Goal: Task Accomplishment & Management: Manage account settings

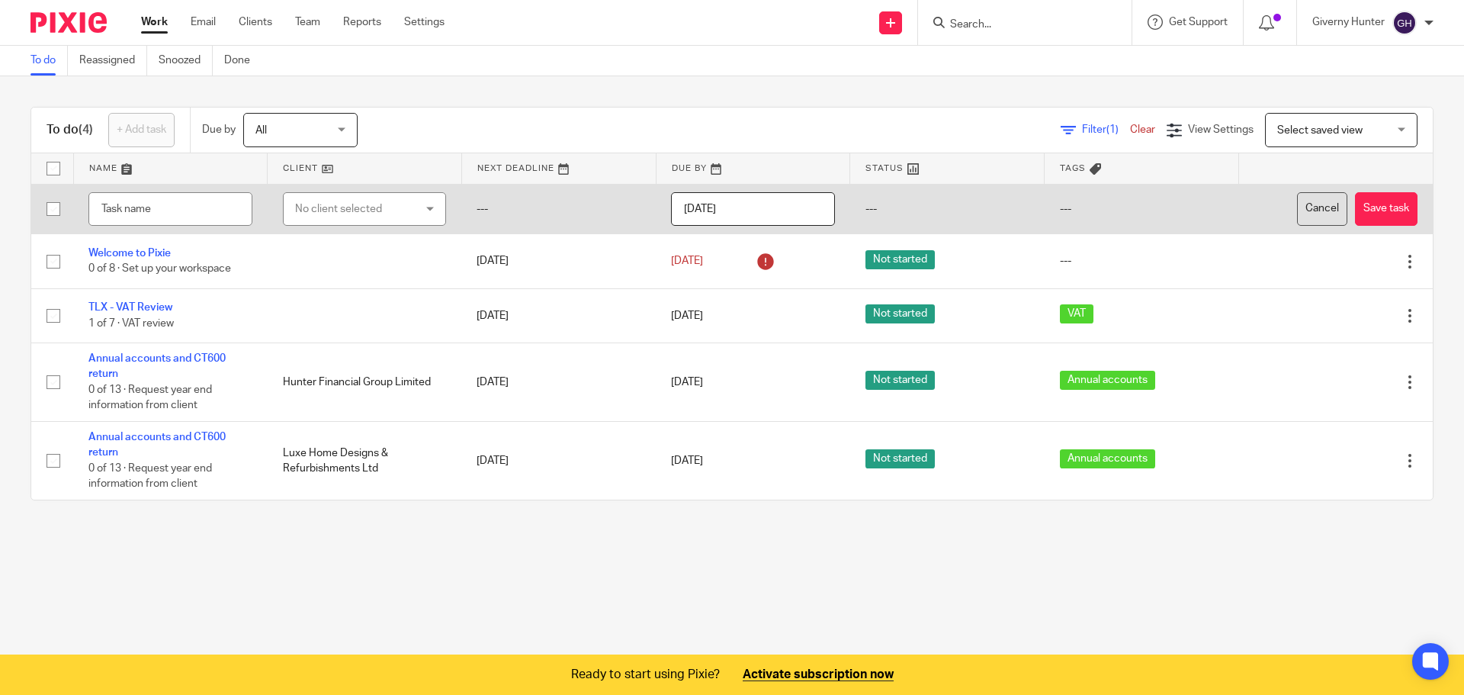
click at [1297, 201] on button "Cancel" at bounding box center [1322, 209] width 50 height 34
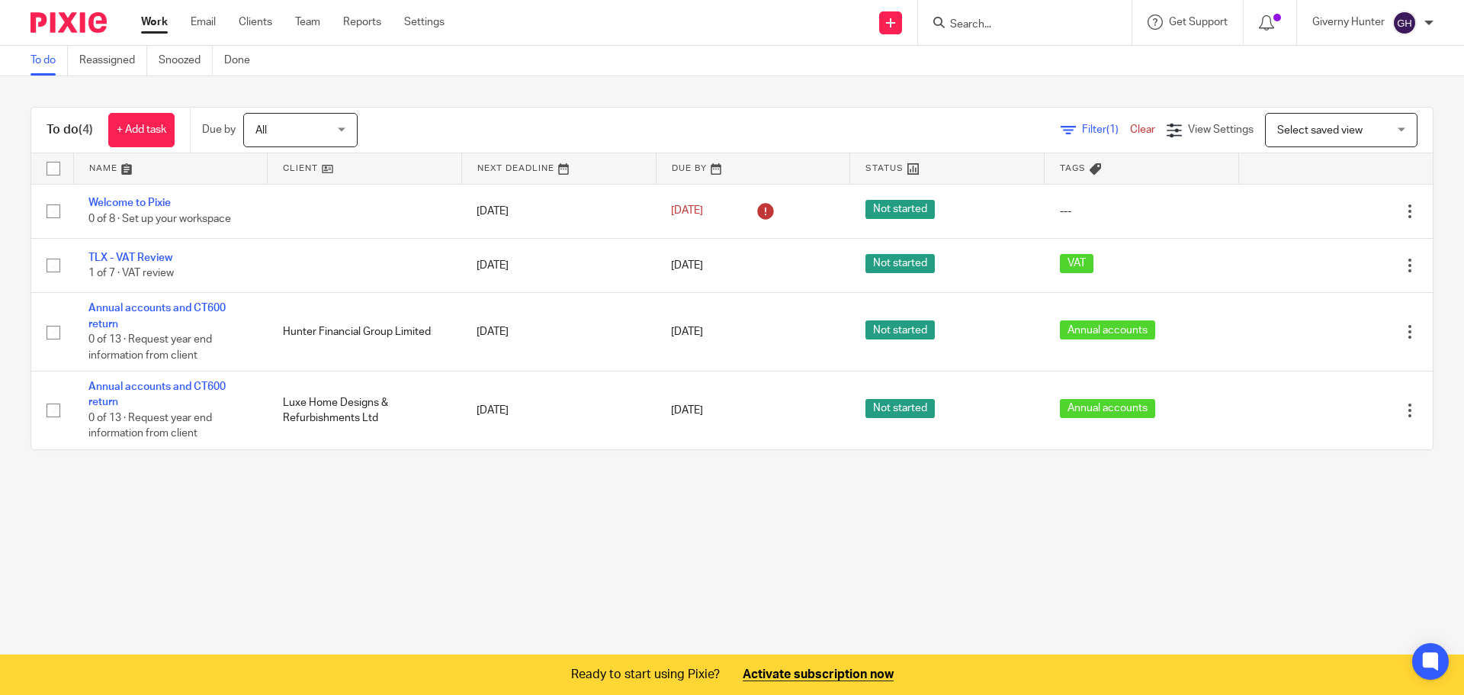
click at [297, 5] on div "Work Email Clients Team Reports Settings Work Email Clients Team Reports Settin…" at bounding box center [297, 22] width 342 height 45
click at [311, 24] on link "Team" at bounding box center [307, 21] width 25 height 15
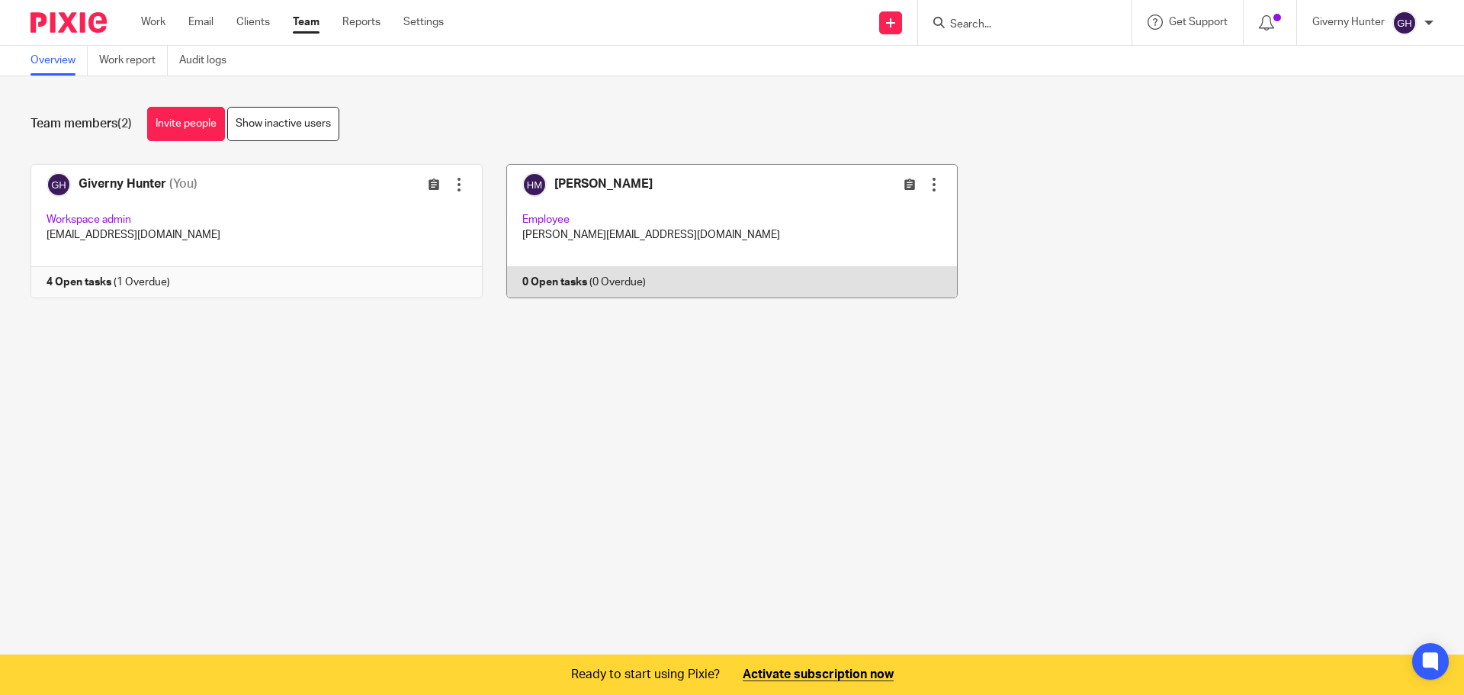
click at [926, 187] on div at bounding box center [933, 184] width 15 height 15
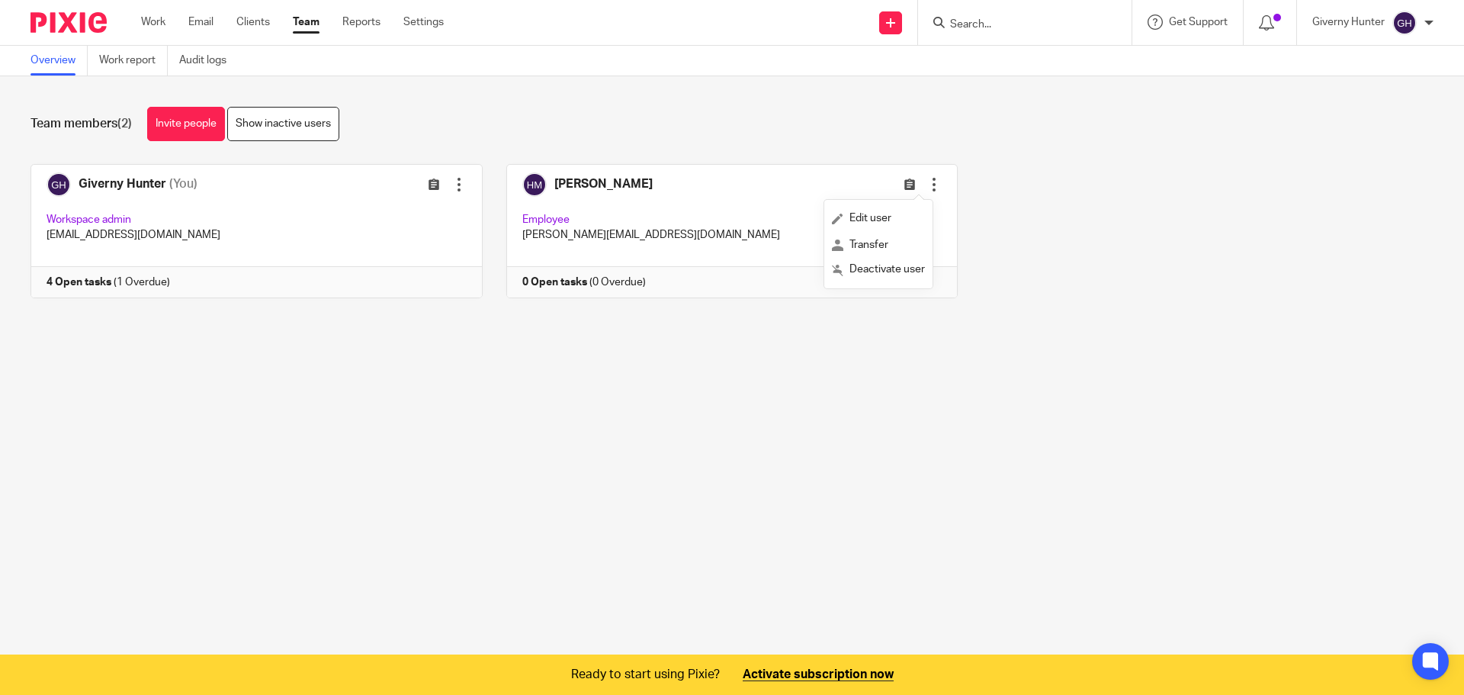
click at [1003, 183] on div "Giverny Hunter (You) Edit user Transfer Workspace admin giverny@hunterfinancial…" at bounding box center [720, 242] width 1427 height 157
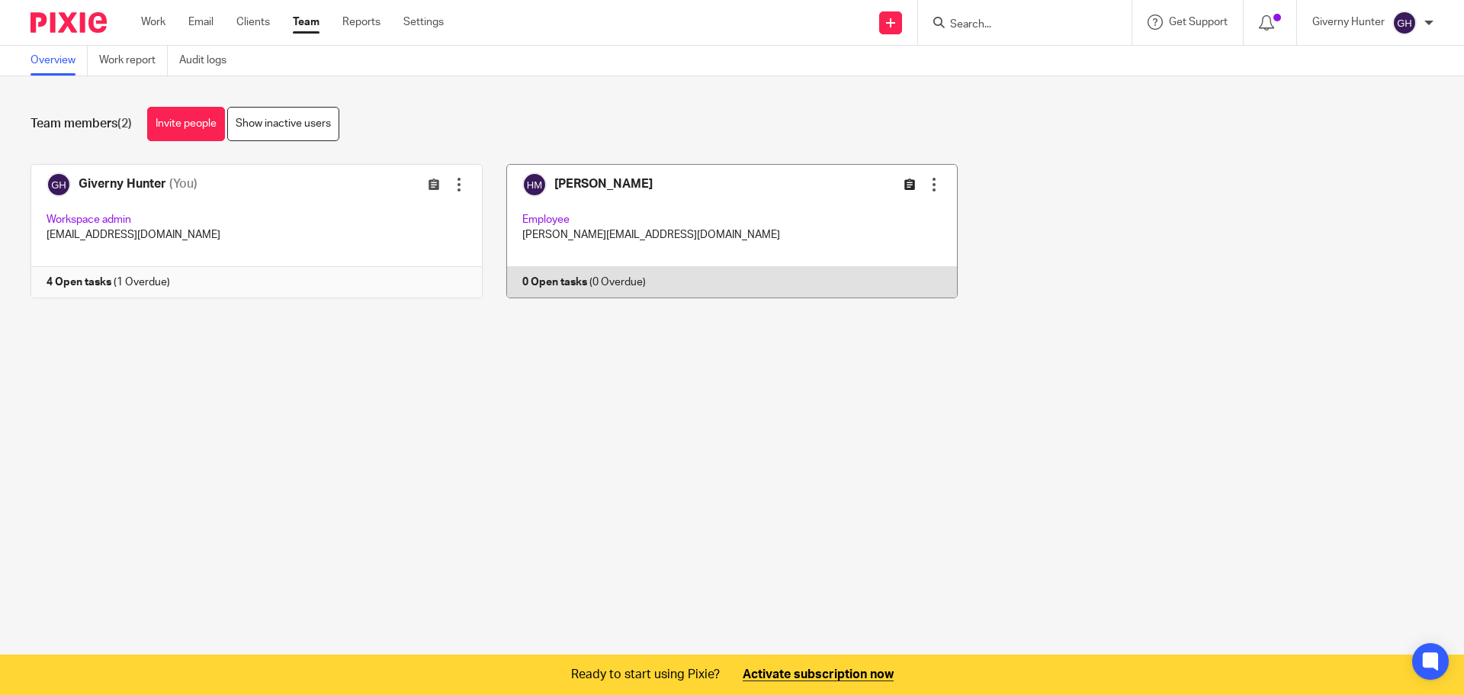
click at [904, 186] on icon at bounding box center [909, 183] width 11 height 11
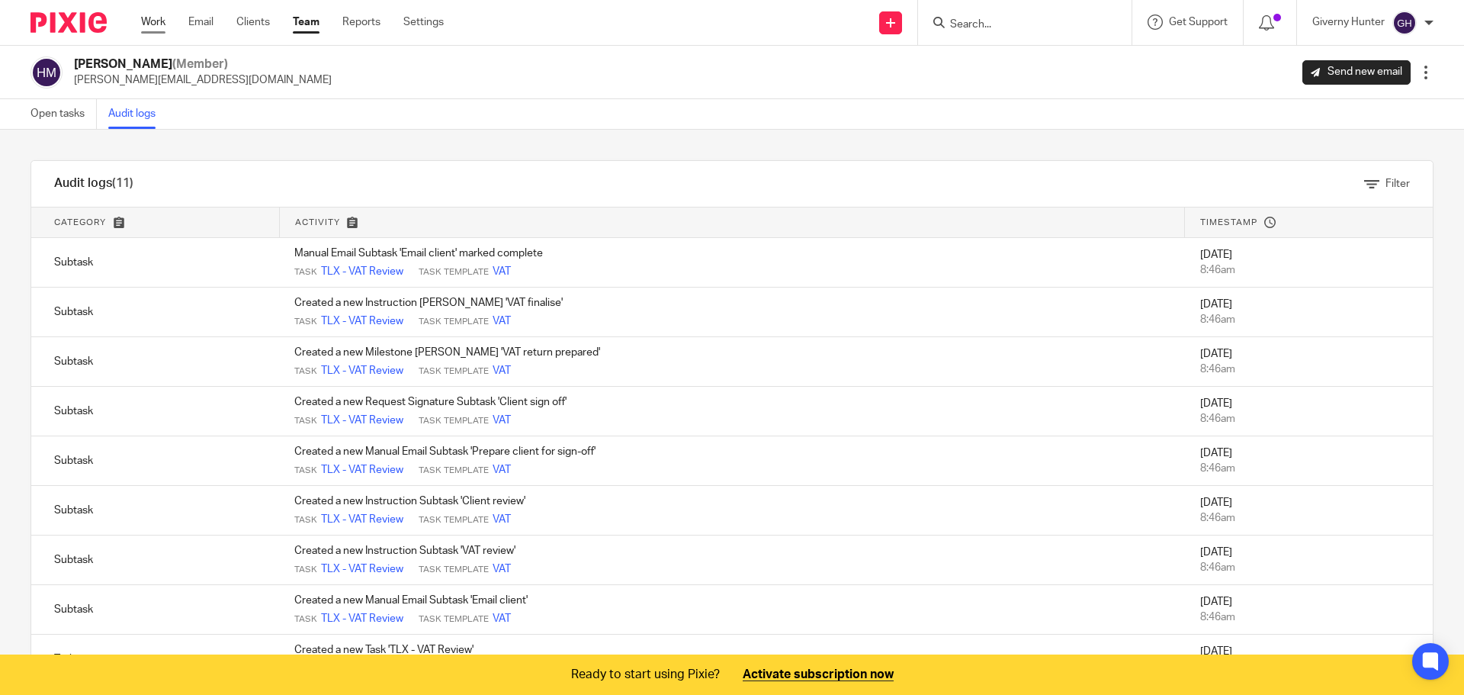
click at [163, 25] on link "Work" at bounding box center [153, 21] width 24 height 15
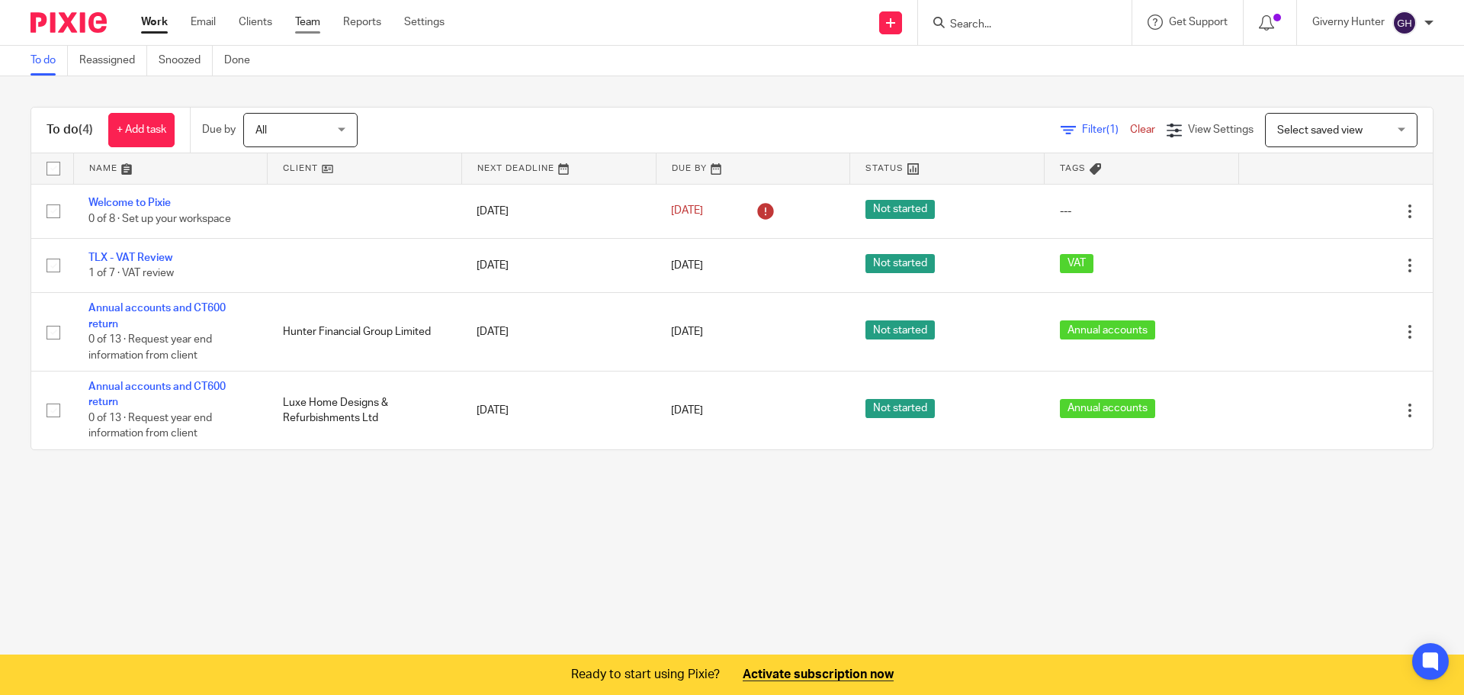
click at [308, 27] on link "Team" at bounding box center [307, 21] width 25 height 15
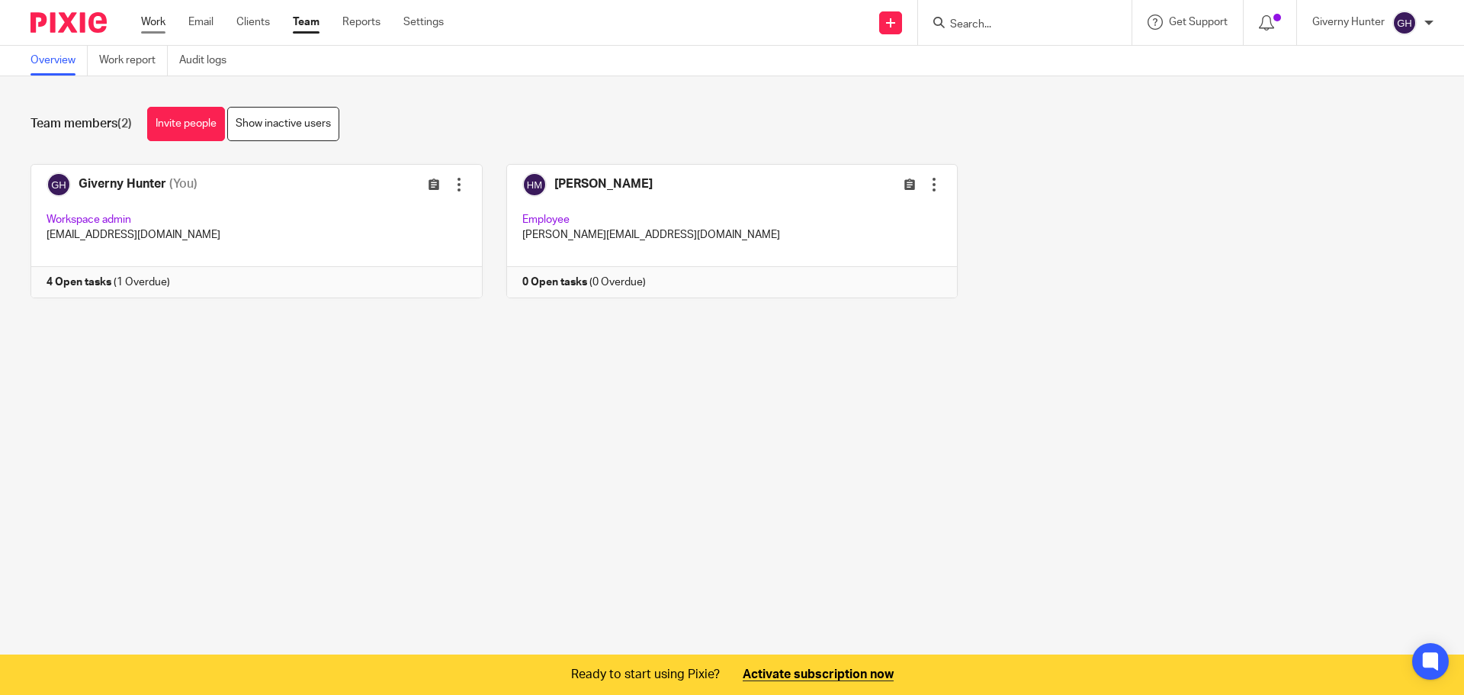
click at [152, 24] on link "Work" at bounding box center [153, 21] width 24 height 15
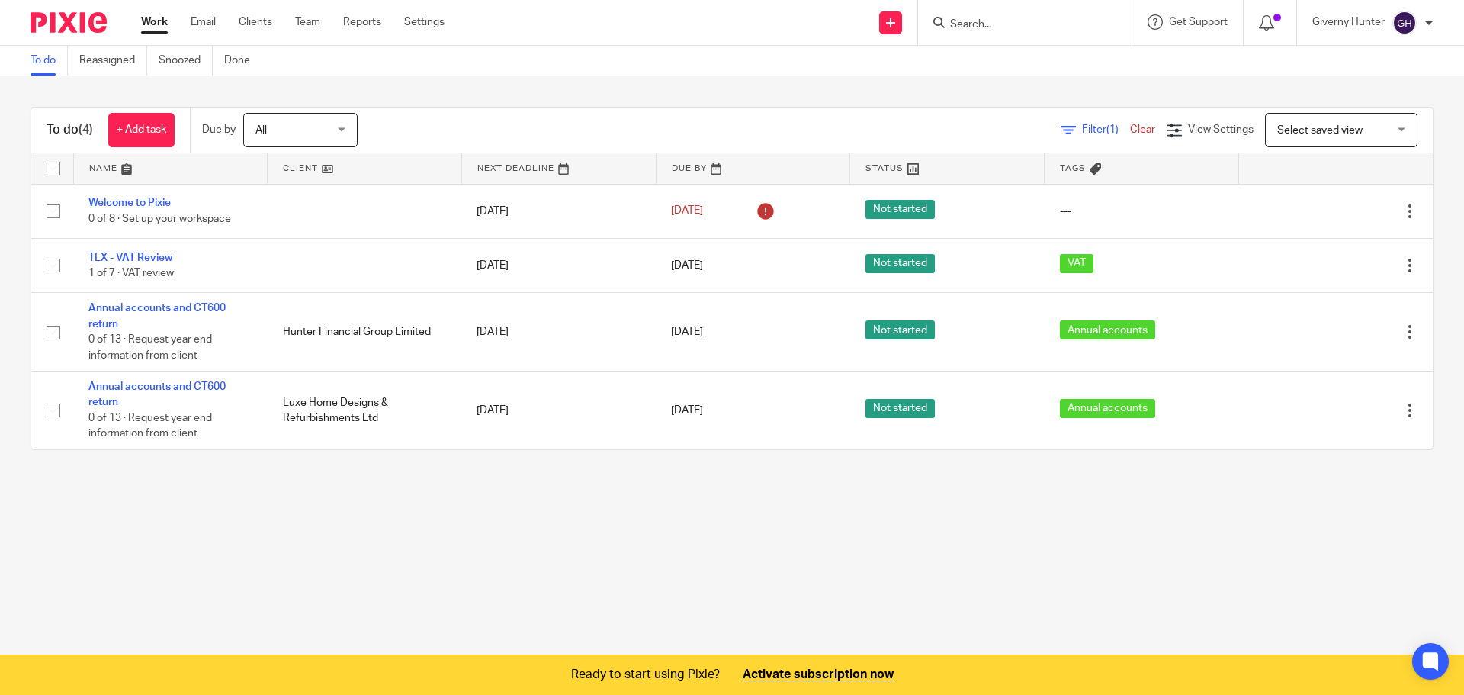
click at [1371, 125] on div "Select saved view Select saved view" at bounding box center [1341, 130] width 153 height 34
click at [1076, 135] on div "Filter (1) Clear" at bounding box center [1114, 130] width 106 height 16
click at [1082, 126] on span "Filter (1)" at bounding box center [1106, 129] width 48 height 11
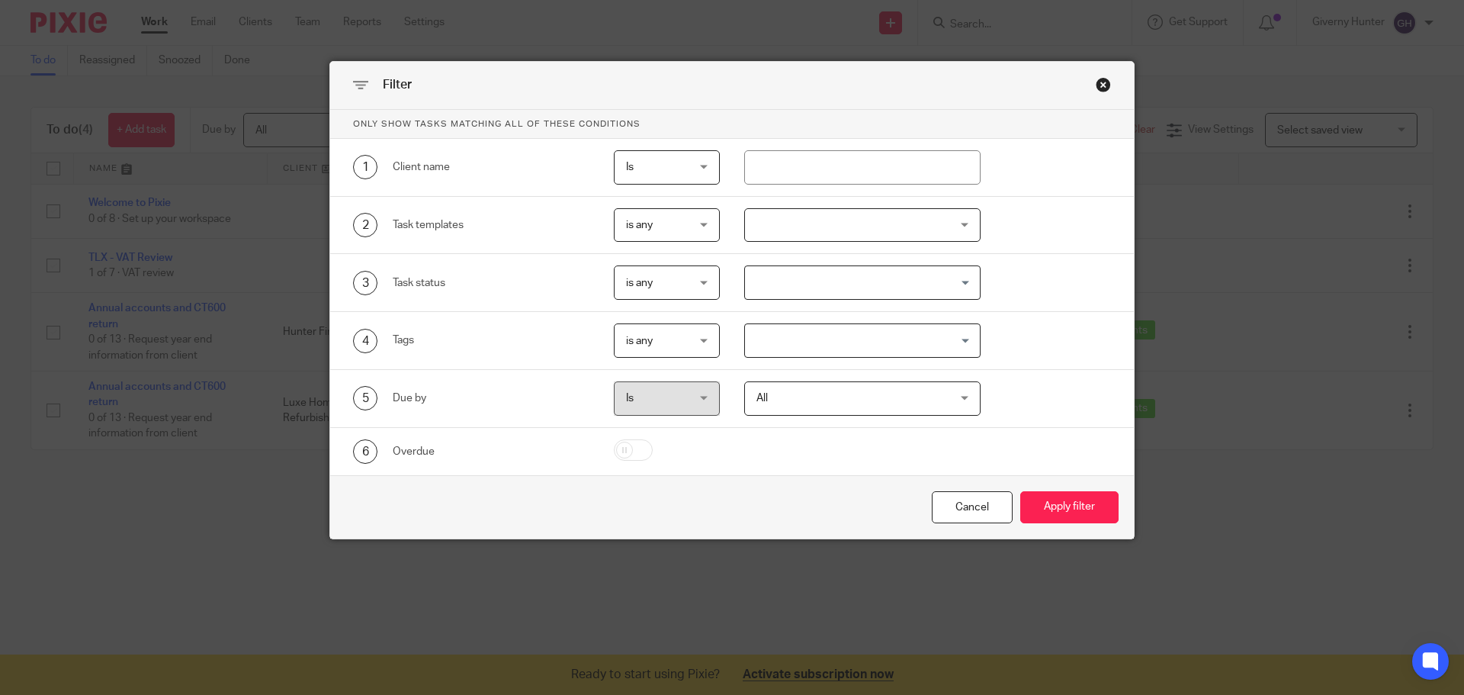
click at [1097, 79] on div "Close this dialog window" at bounding box center [1103, 84] width 15 height 15
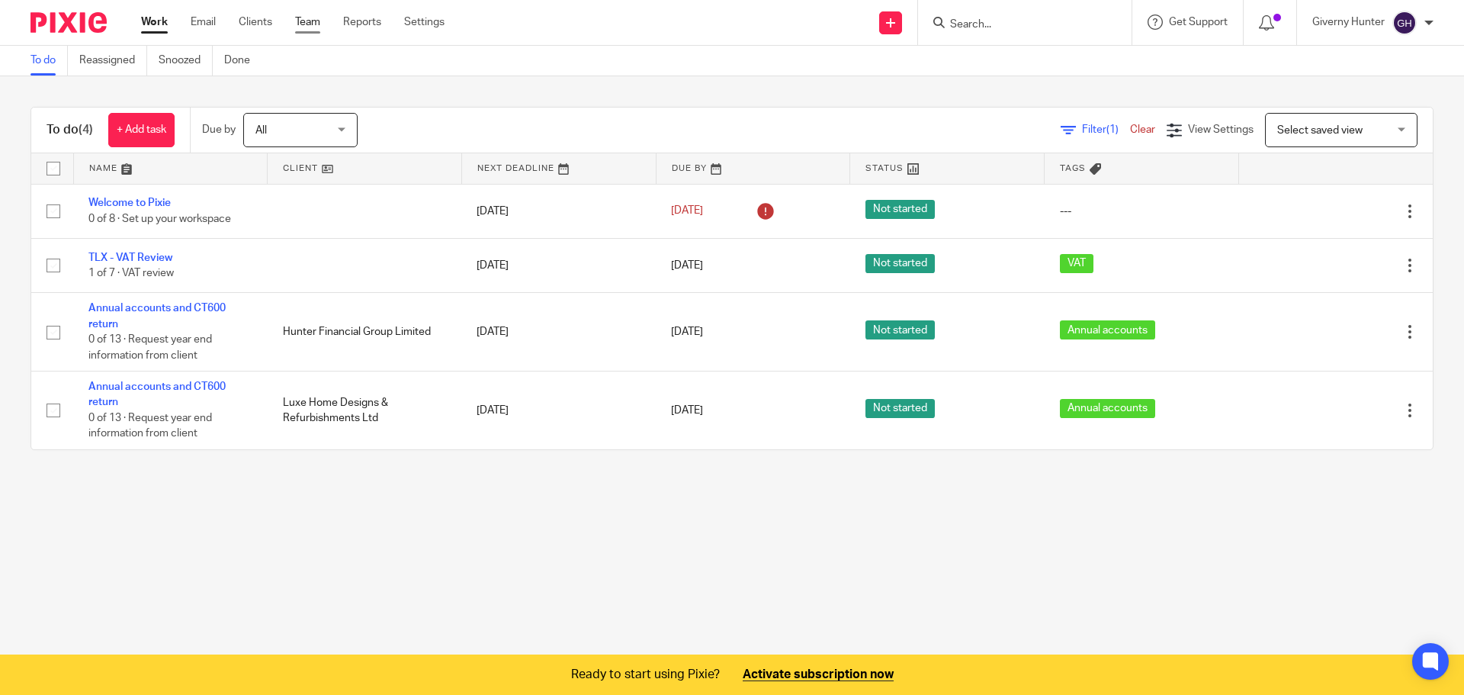
click at [305, 21] on link "Team" at bounding box center [307, 21] width 25 height 15
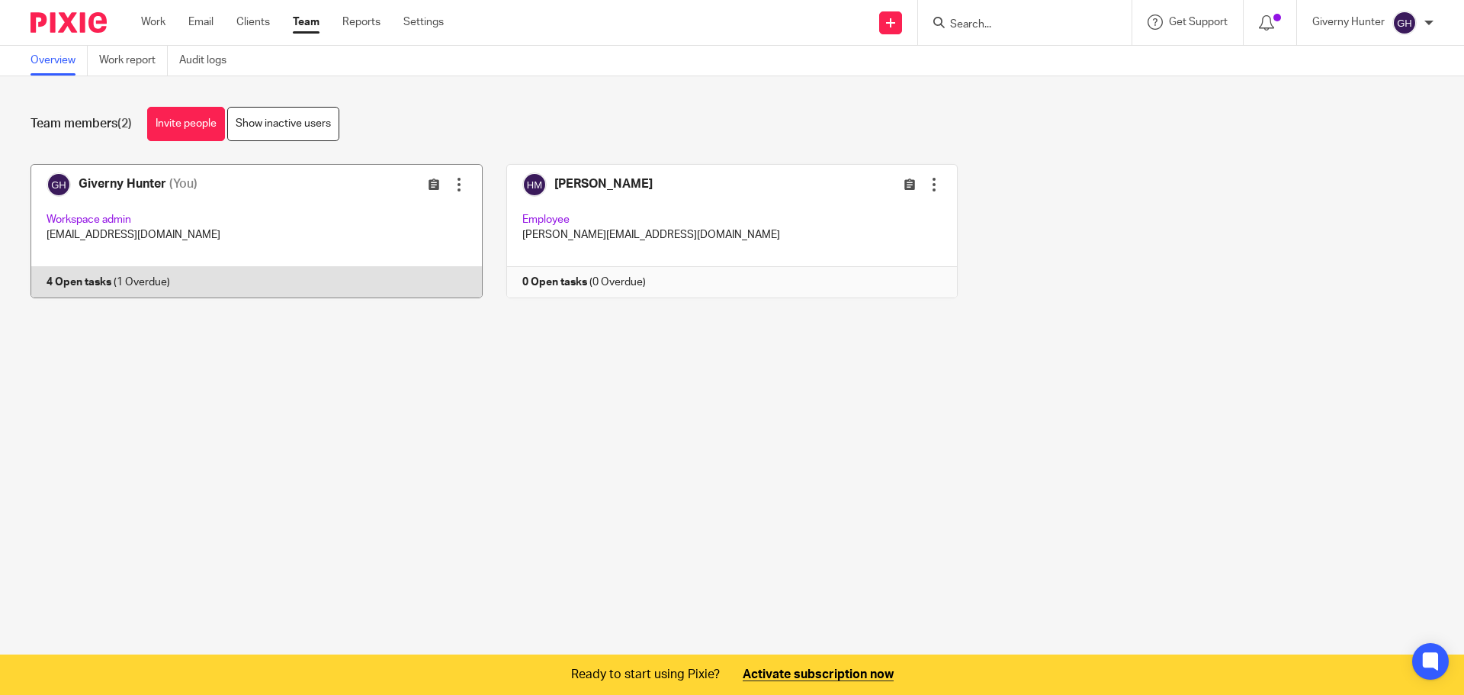
click at [453, 188] on div at bounding box center [458, 184] width 15 height 15
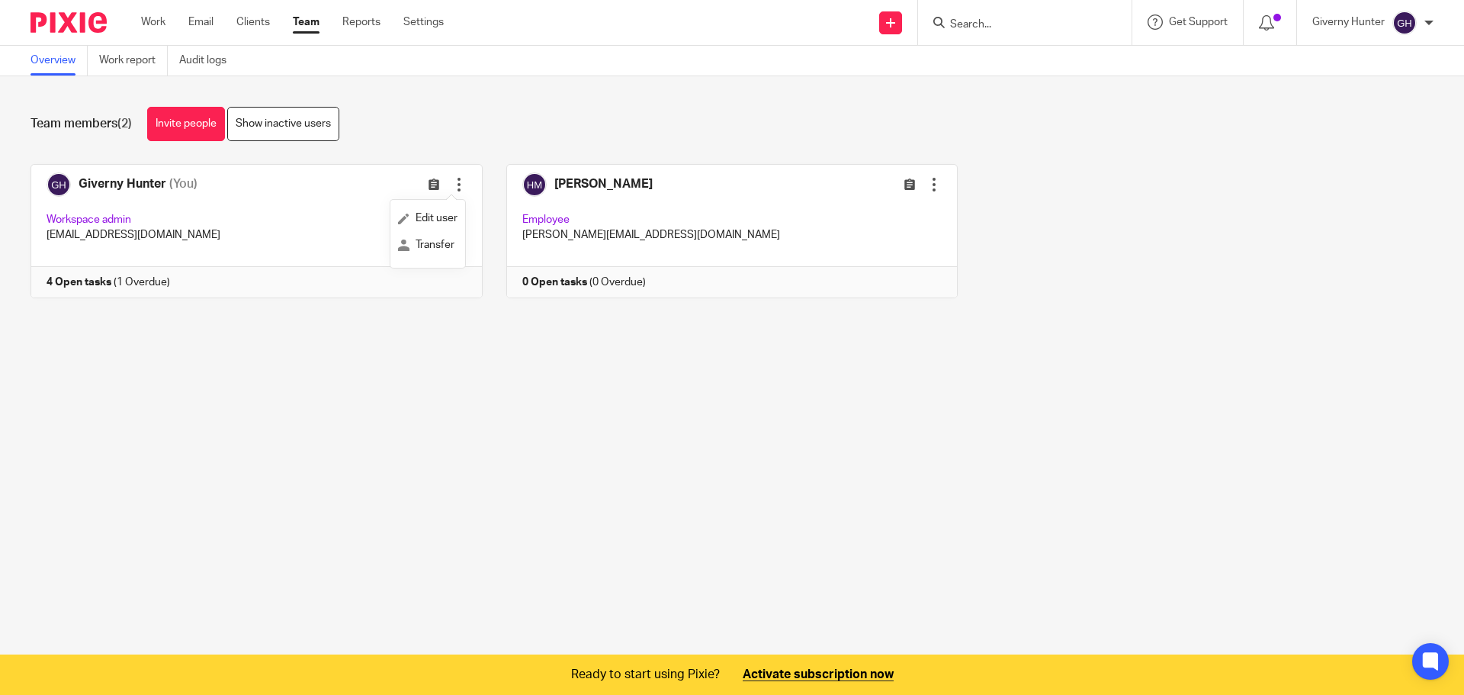
click at [155, 408] on main "Overview Work report Audit logs Team members (2) Invite people Show inactive us…" at bounding box center [732, 347] width 1464 height 695
click at [152, 24] on link "Work" at bounding box center [153, 21] width 24 height 15
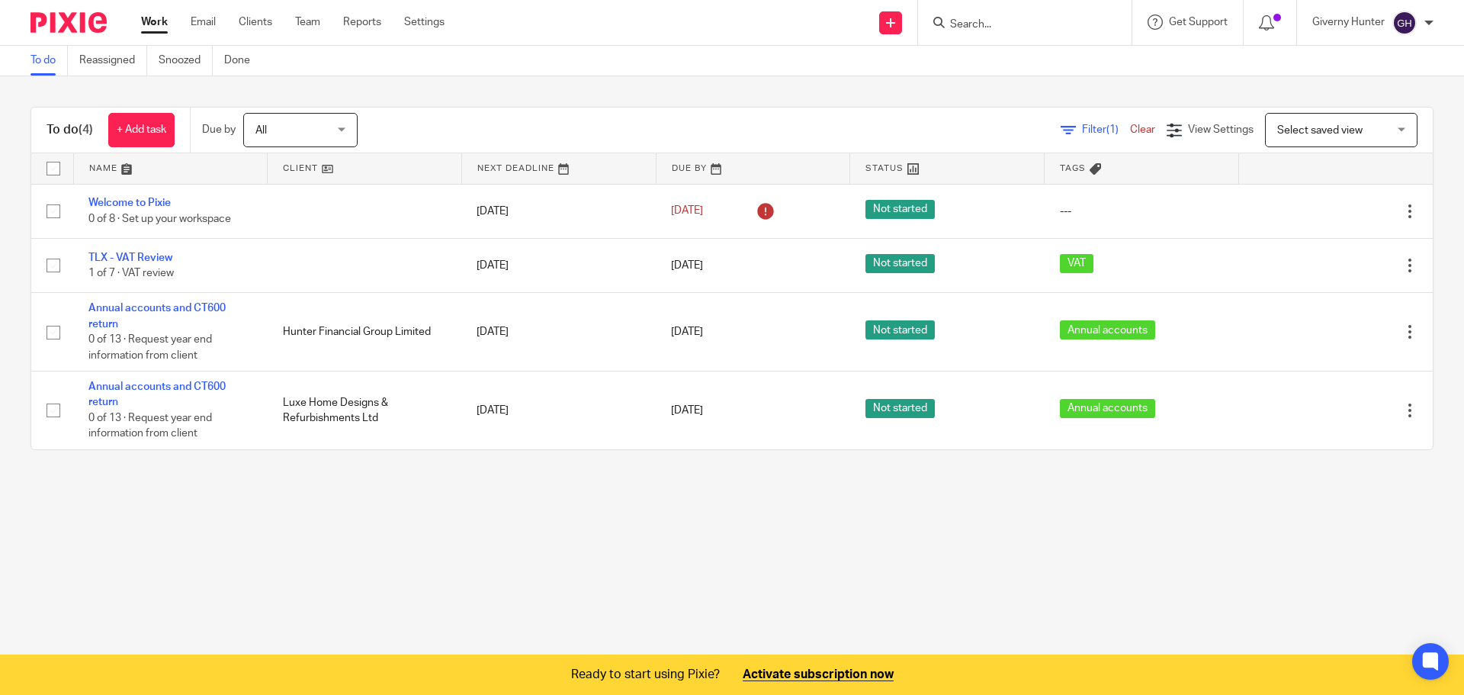
click at [1286, 21] on div at bounding box center [1270, 22] width 53 height 45
click at [1270, 23] on icon at bounding box center [1266, 22] width 15 height 15
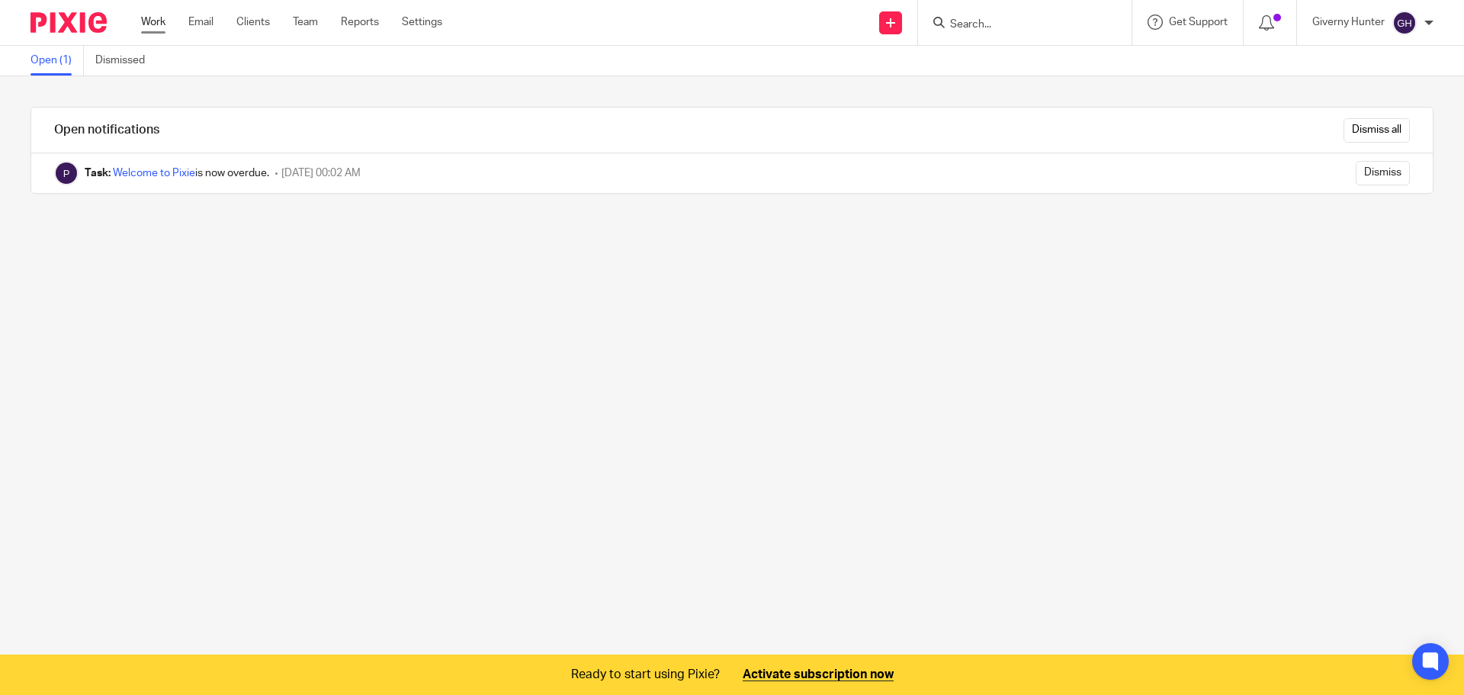
click at [147, 23] on link "Work" at bounding box center [153, 21] width 24 height 15
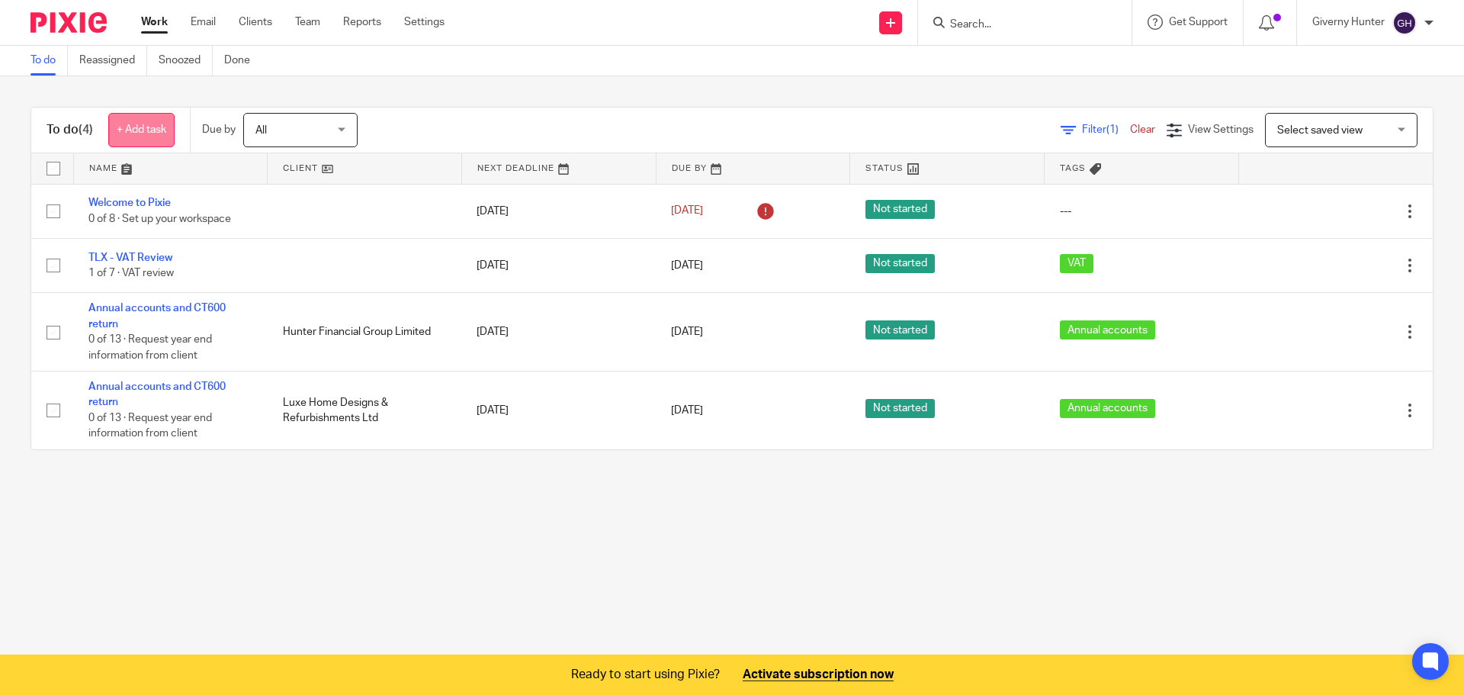
click at [156, 128] on link "+ Add task" at bounding box center [141, 130] width 66 height 34
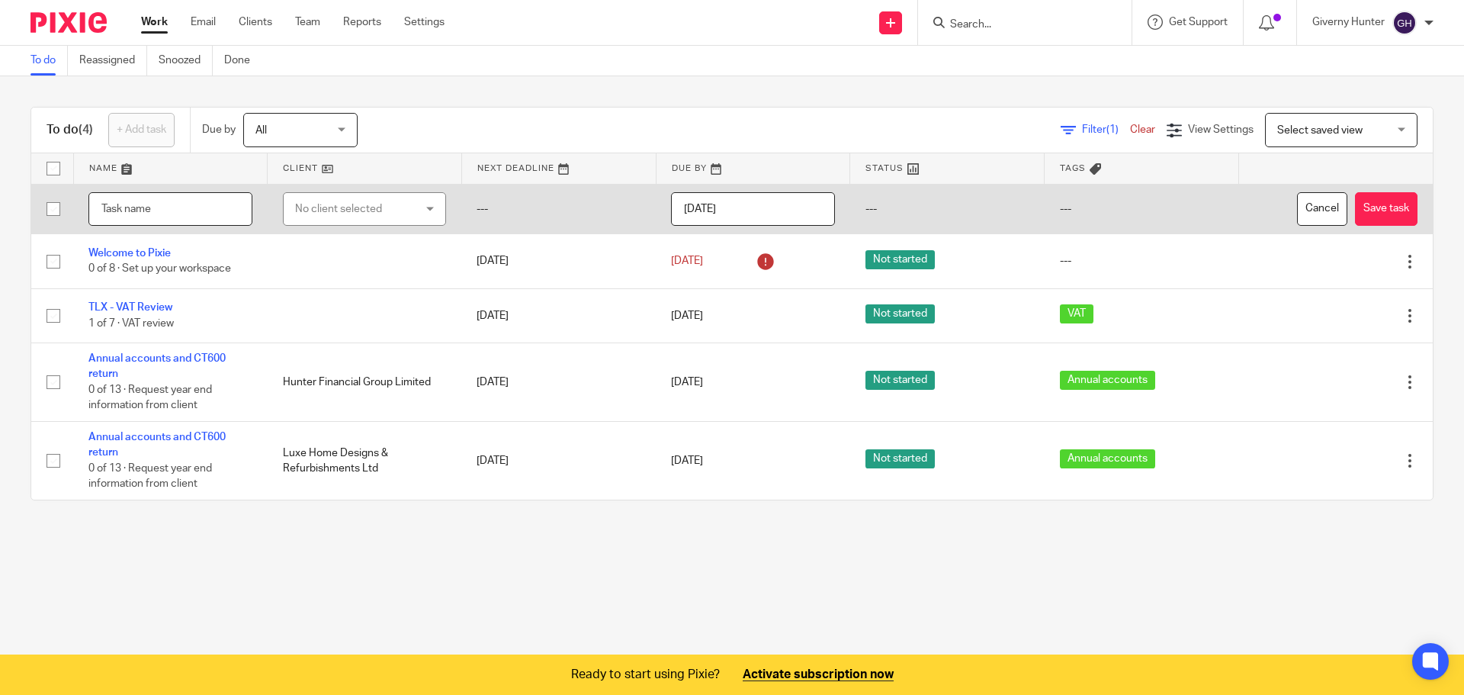
click at [140, 204] on input "text" at bounding box center [170, 209] width 164 height 34
type input "Obtain new driving license for Will RB"
click at [332, 217] on div "No client selected" at bounding box center [355, 209] width 120 height 32
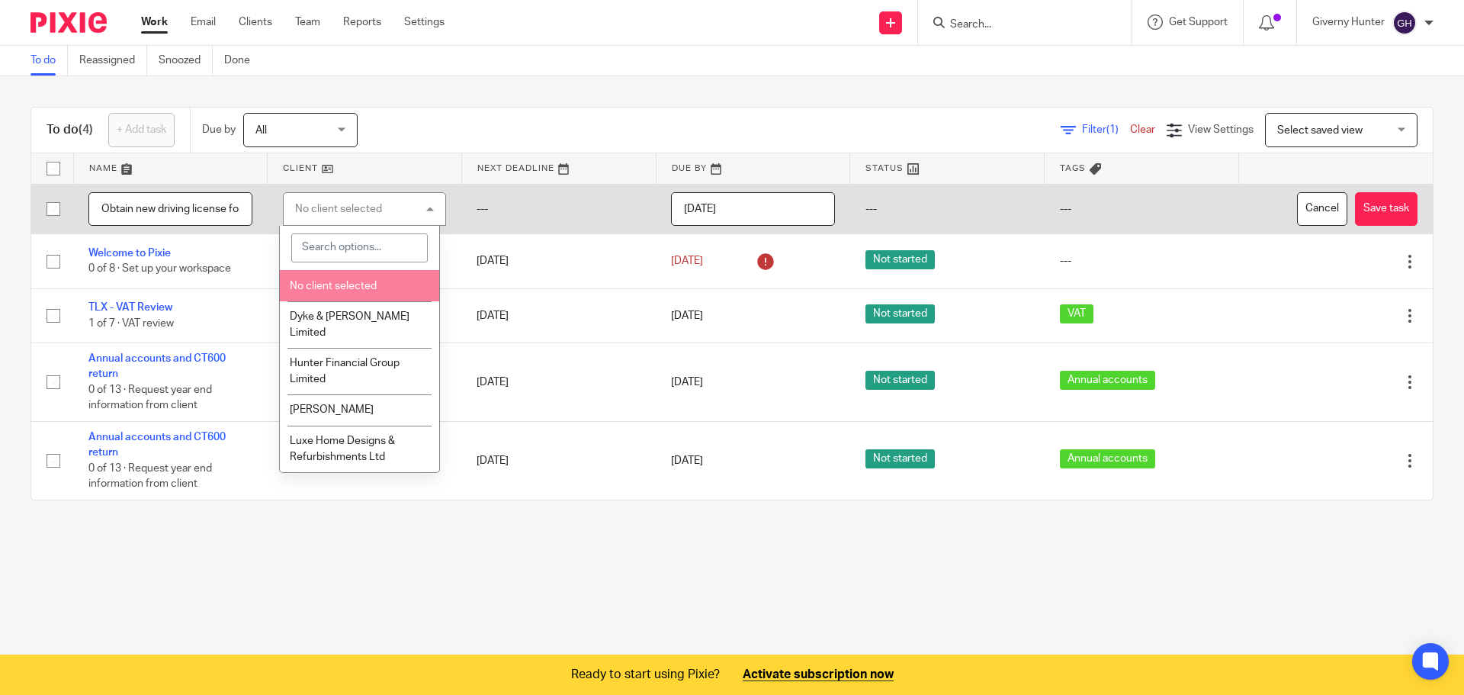
click at [350, 281] on span "No client selected" at bounding box center [333, 286] width 87 height 11
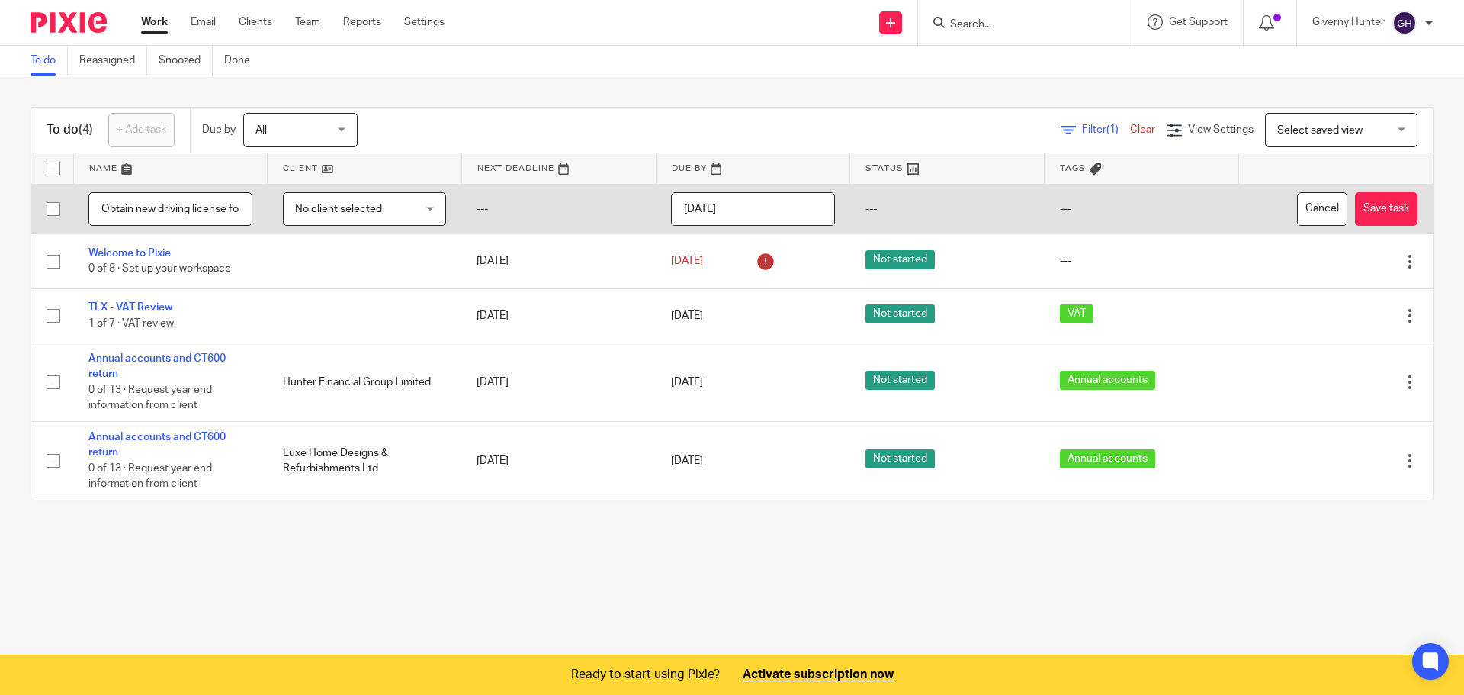
click at [753, 198] on input "[DATE]" at bounding box center [753, 209] width 164 height 34
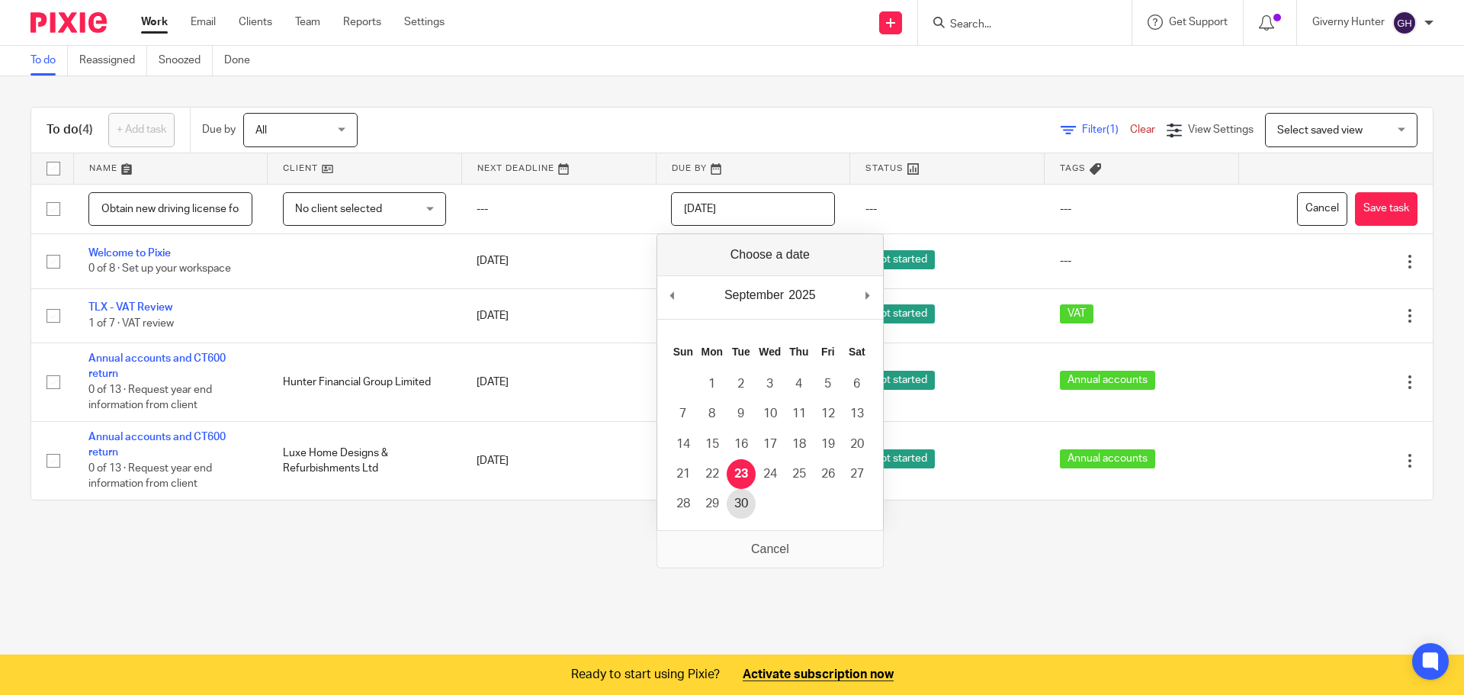
type input "2025-09-29"
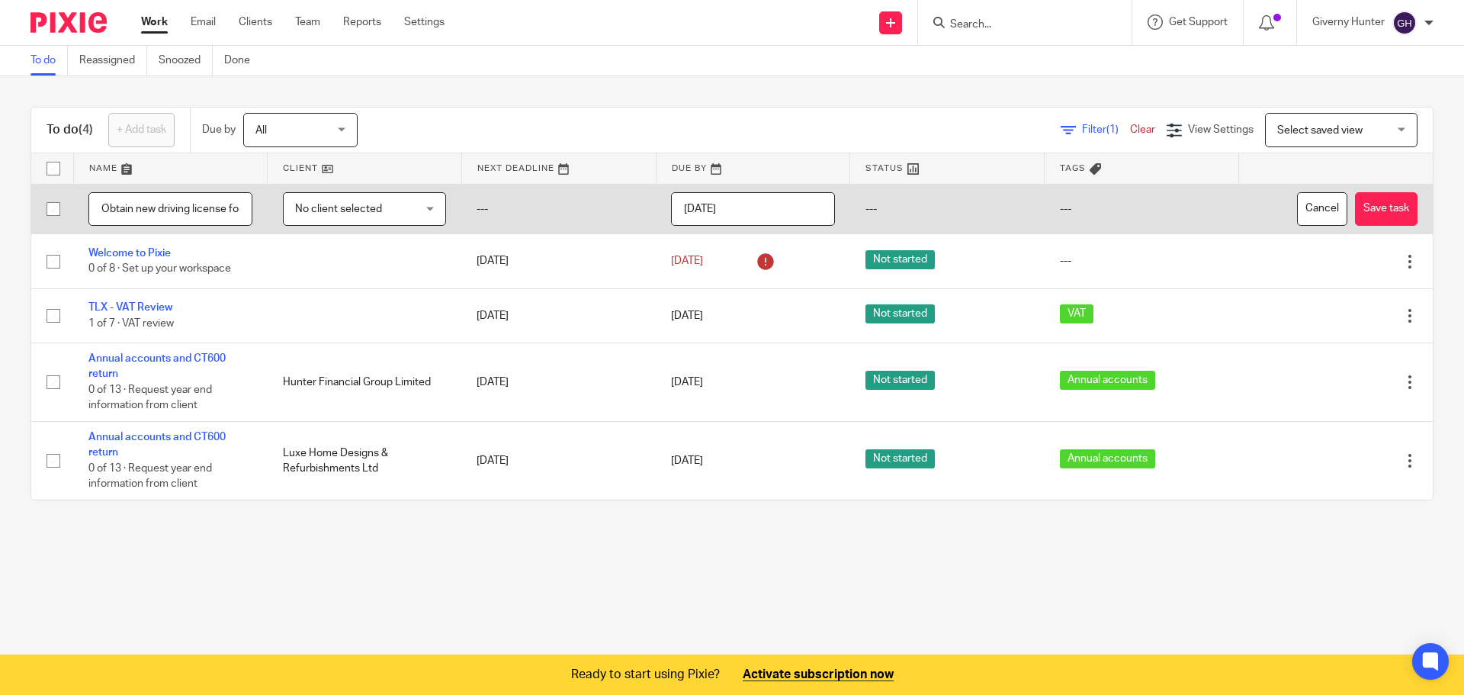
click at [868, 204] on td "---" at bounding box center [947, 209] width 194 height 50
click at [1355, 216] on button "Save task" at bounding box center [1386, 209] width 63 height 34
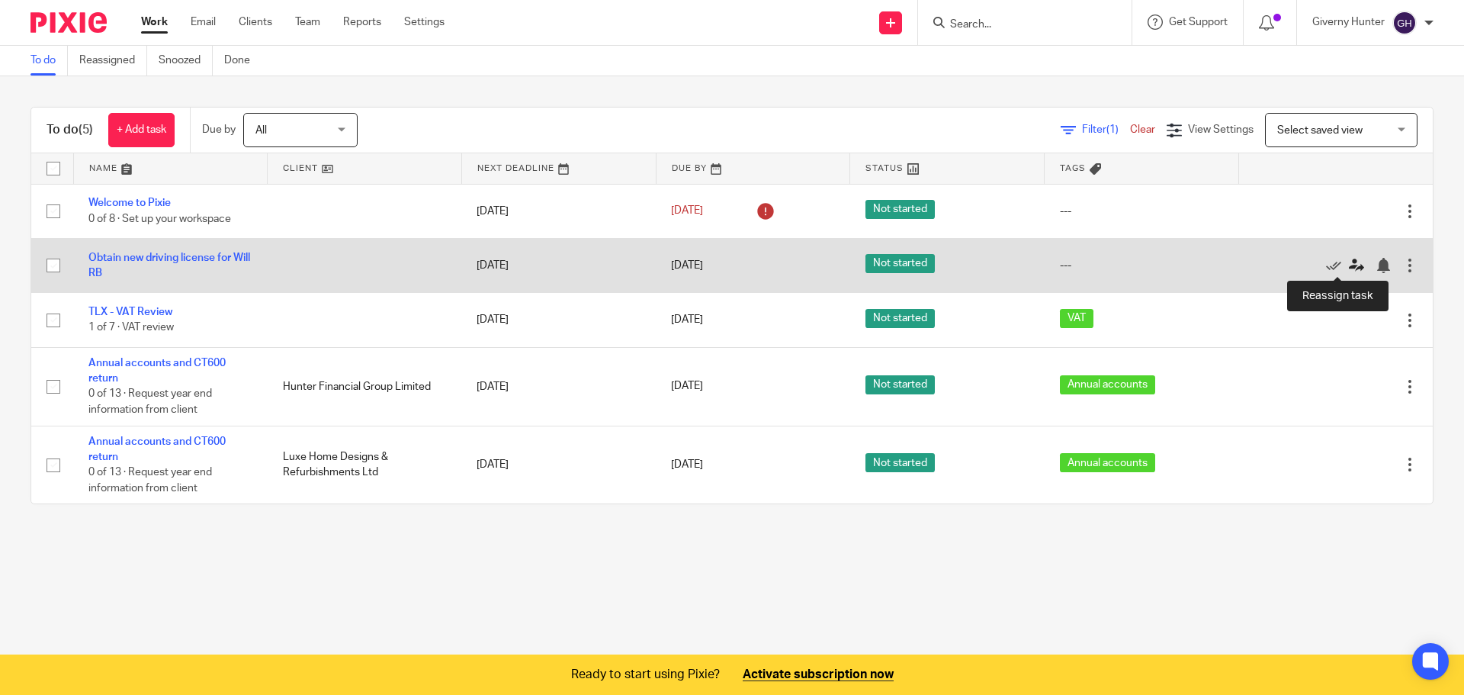
click at [1349, 261] on icon at bounding box center [1356, 265] width 15 height 15
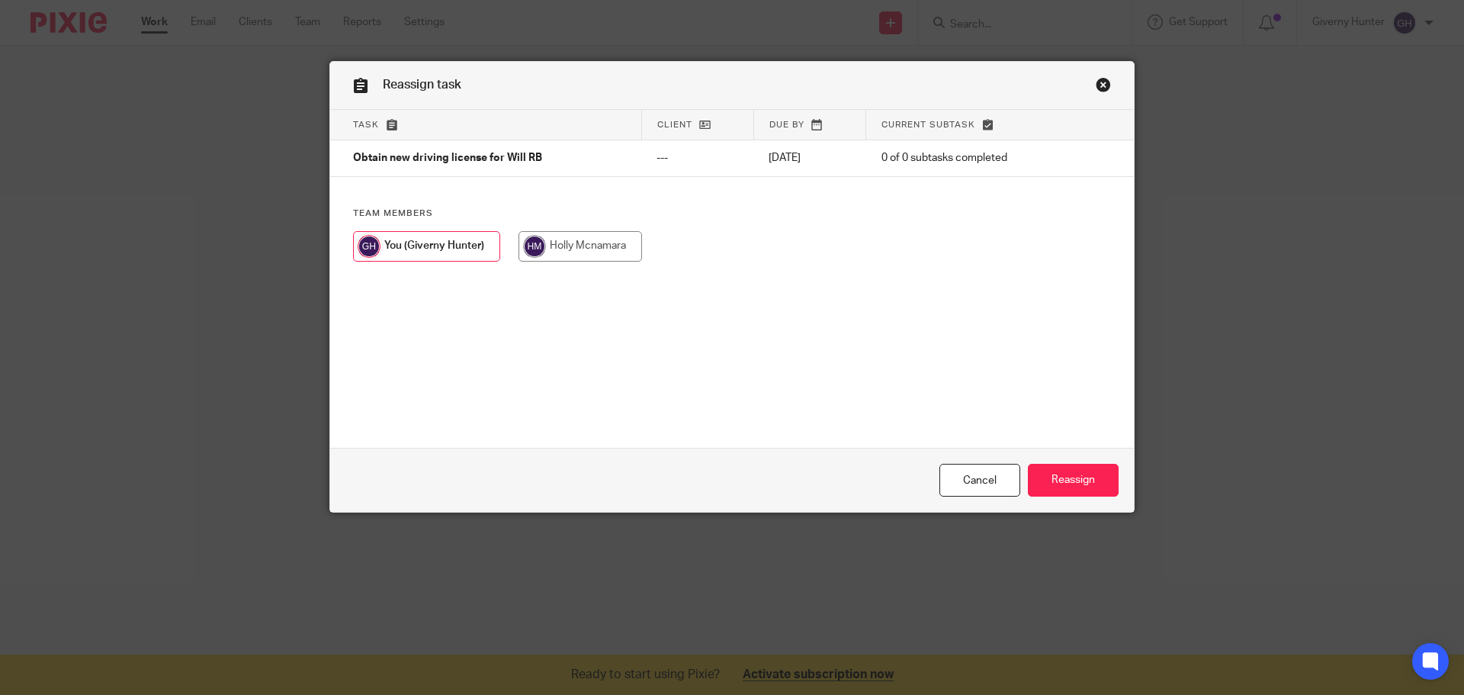
click at [566, 260] on input "radio" at bounding box center [581, 246] width 124 height 31
radio input "true"
click at [1058, 477] on input "Reassign" at bounding box center [1073, 480] width 91 height 33
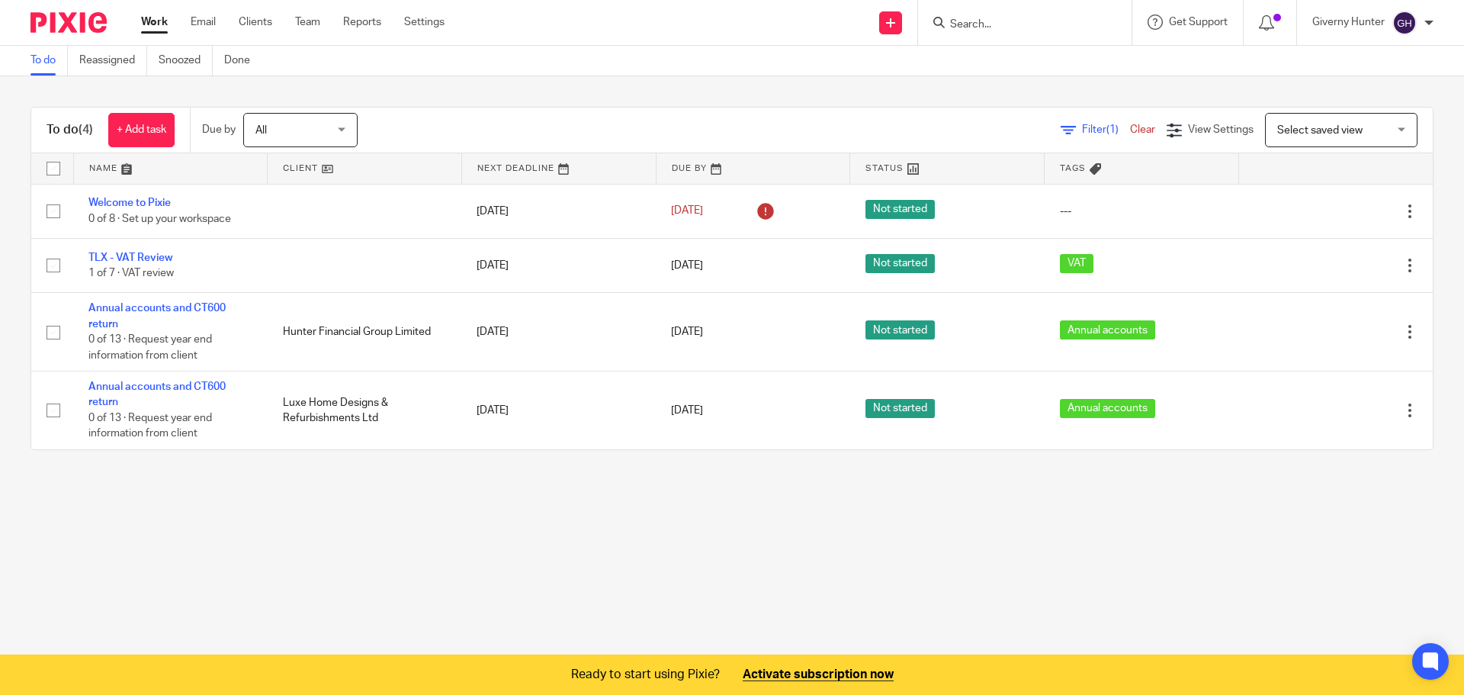
click at [759, 555] on main "To do Reassigned Snoozed Done To do (4) + Add task Due by All All [DATE] [DATE]…" at bounding box center [732, 347] width 1464 height 695
click at [1130, 133] on link "Clear" at bounding box center [1142, 129] width 25 height 11
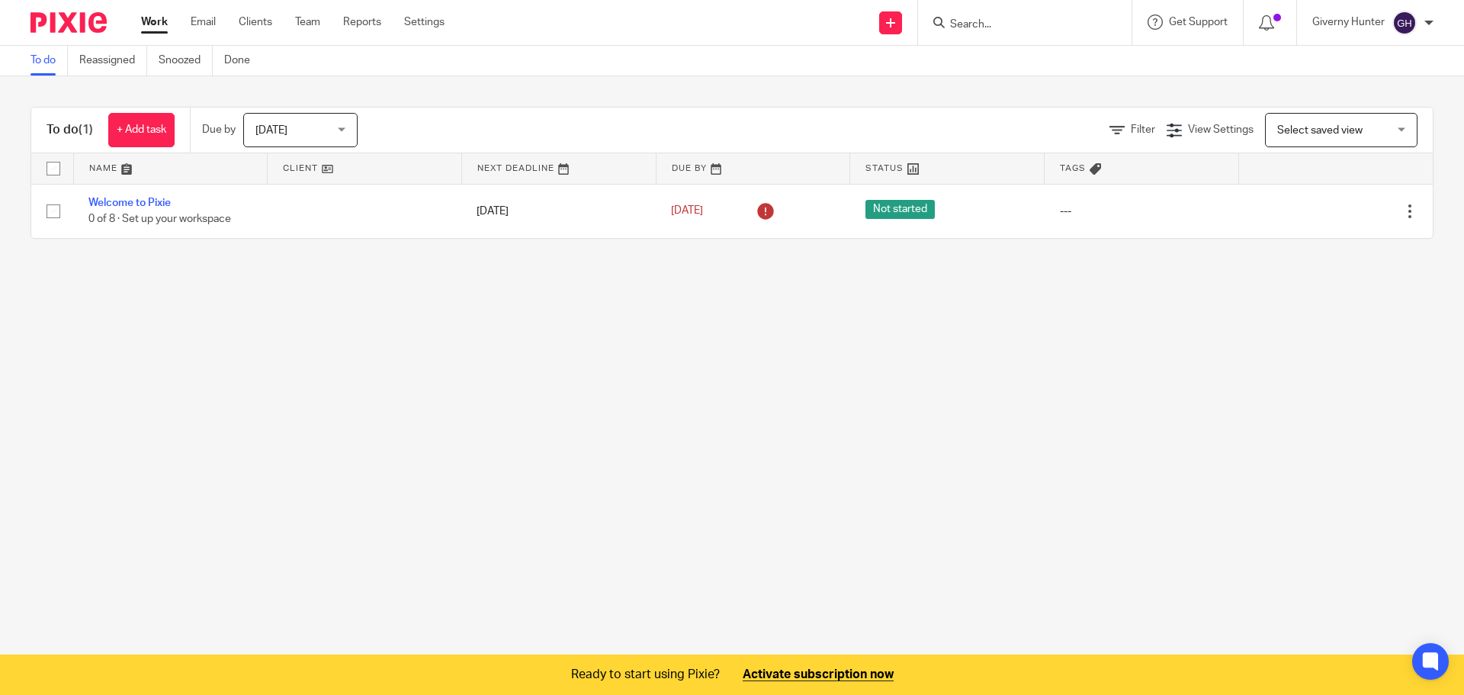
click at [297, 153] on div "To do (1) + Add task Due by [DATE] [DATE] [DATE] [DATE] This week Next week Thi…" at bounding box center [731, 131] width 1401 height 46
click at [309, 137] on span "[DATE]" at bounding box center [295, 130] width 81 height 32
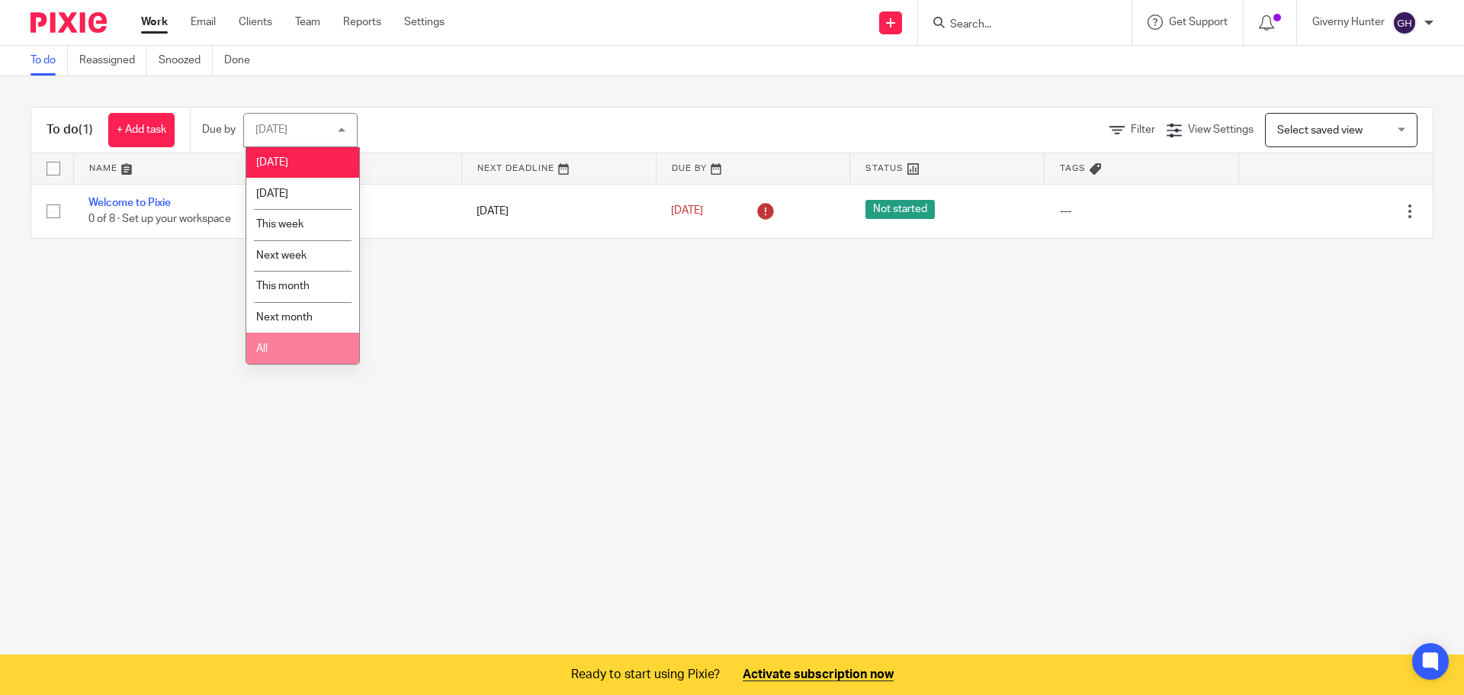
click at [321, 345] on li "All" at bounding box center [302, 347] width 113 height 31
